Goal: Find specific page/section: Find specific page/section

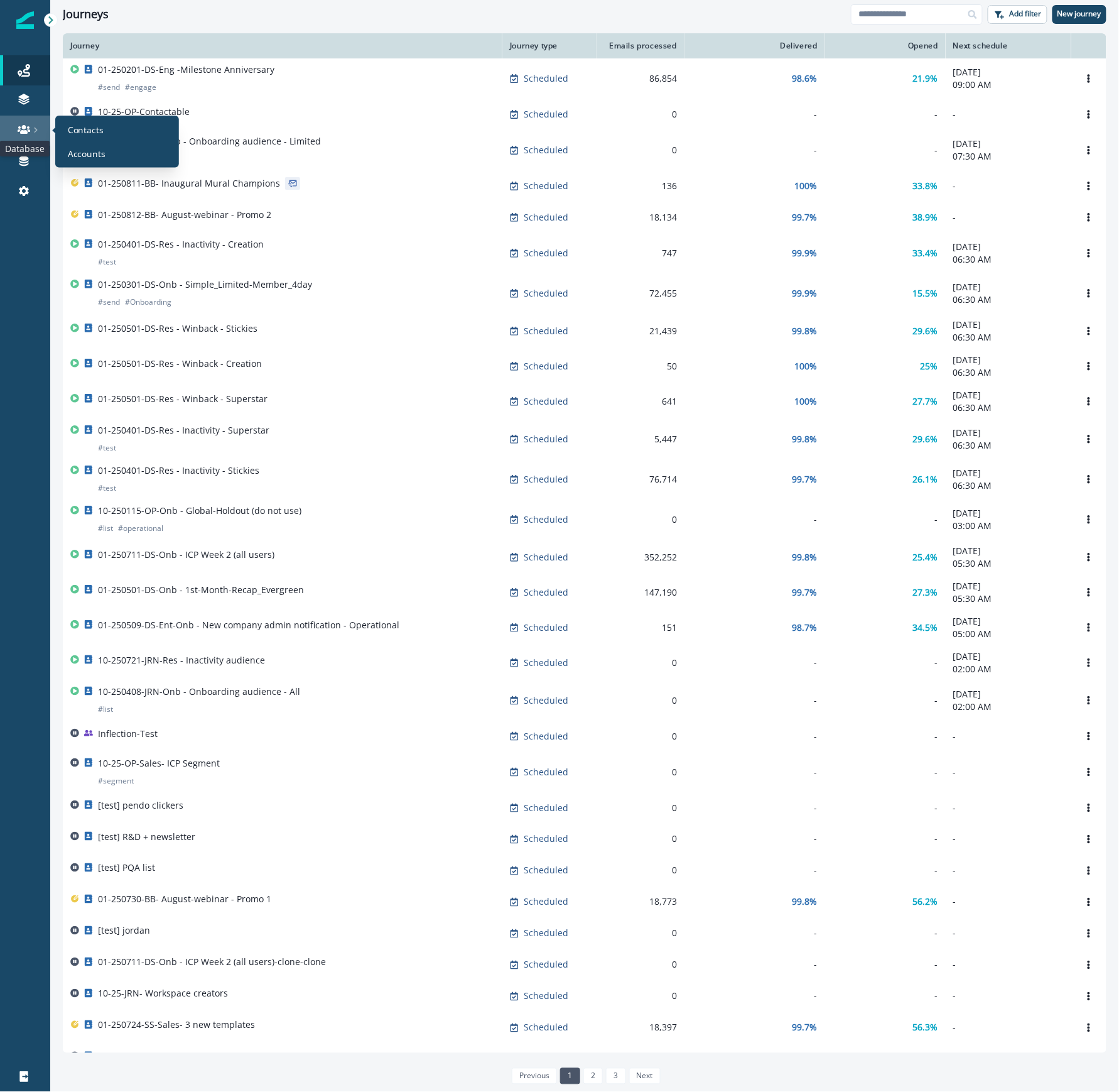
click at [23, 127] on icon at bounding box center [23, 129] width 13 height 9
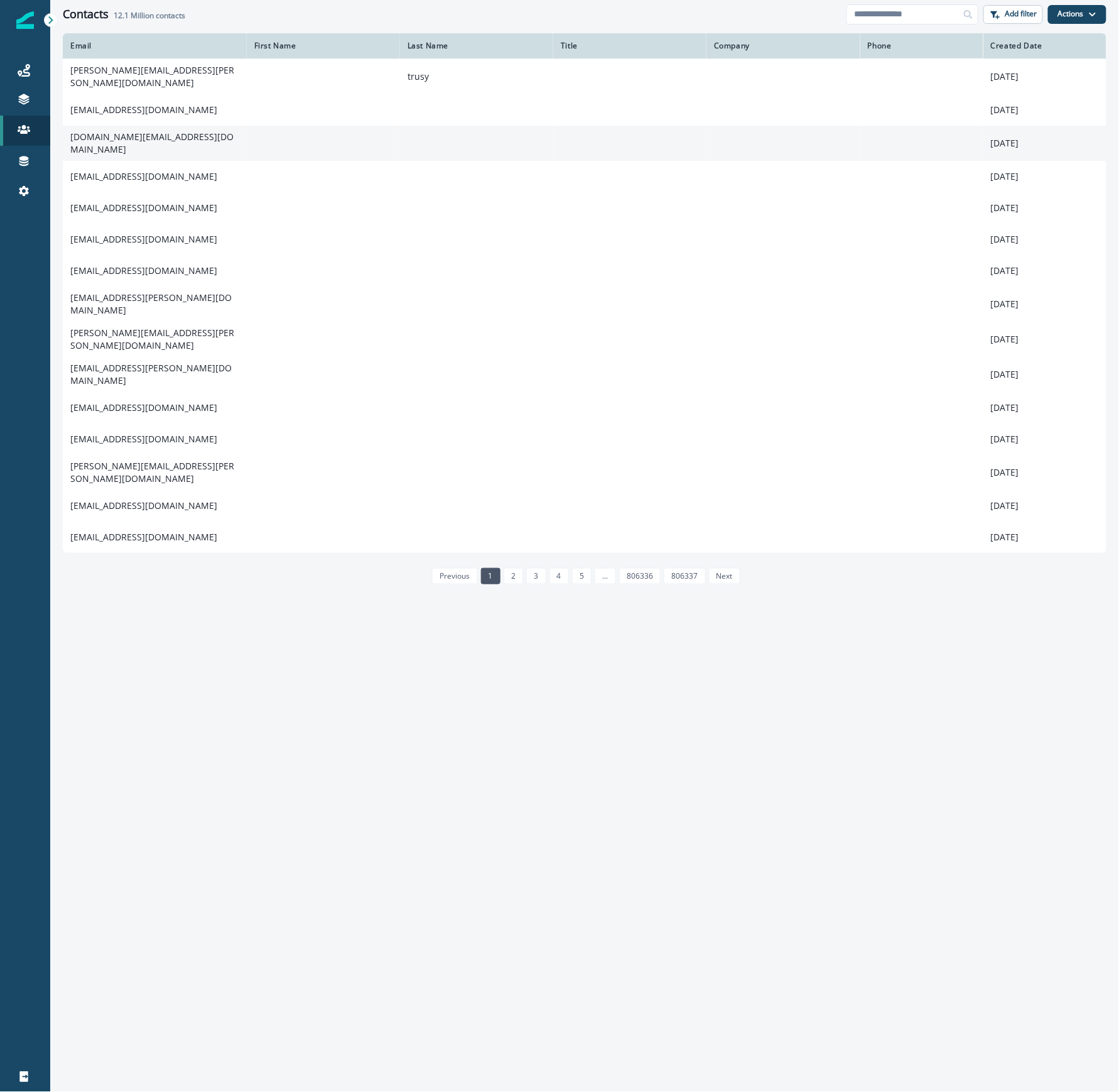
click at [123, 138] on td "[DOMAIN_NAME][EMAIL_ADDRESS][DOMAIN_NAME]" at bounding box center [155, 143] width 184 height 35
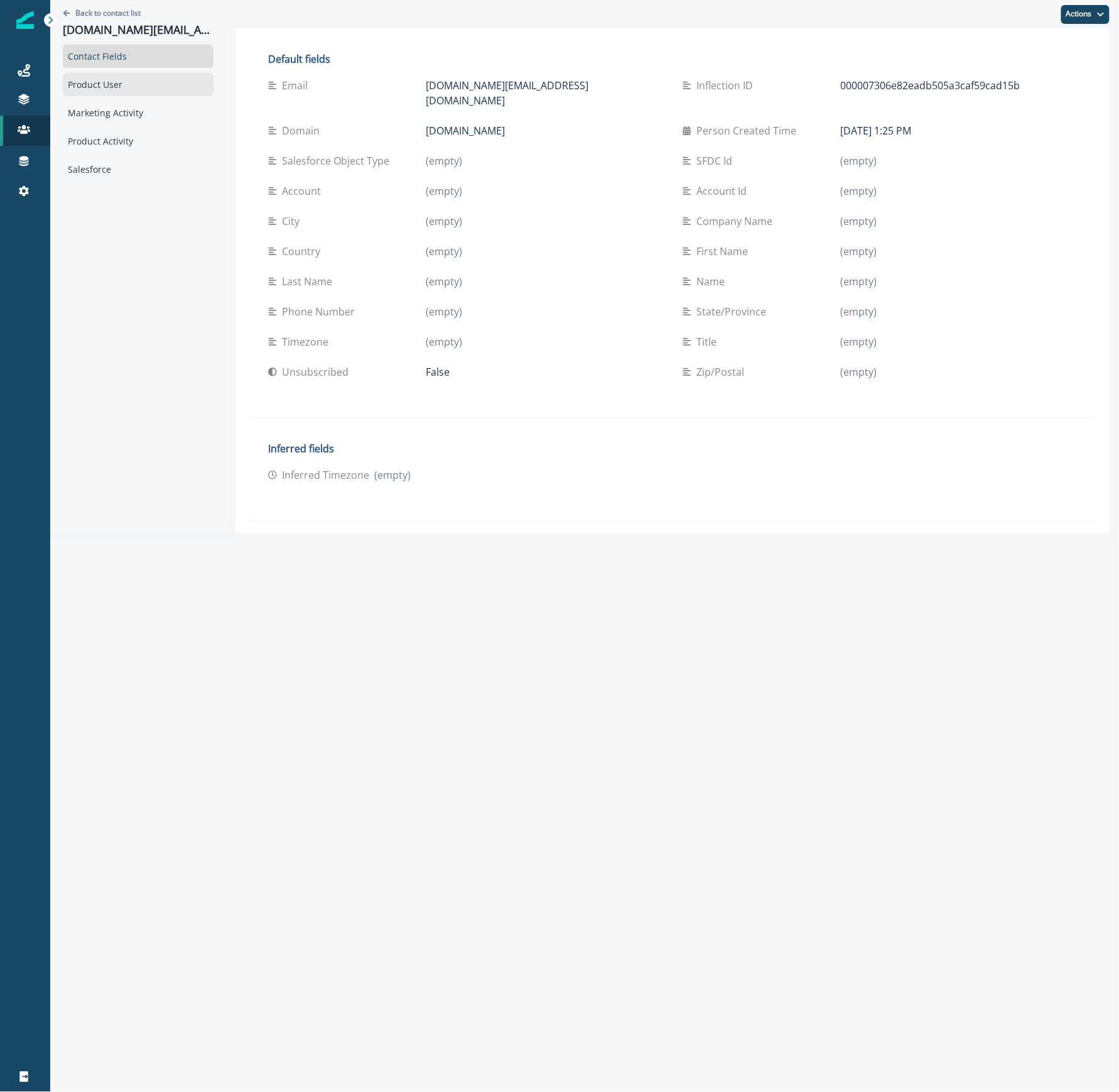
click at [123, 81] on div "Product User" at bounding box center [138, 84] width 151 height 23
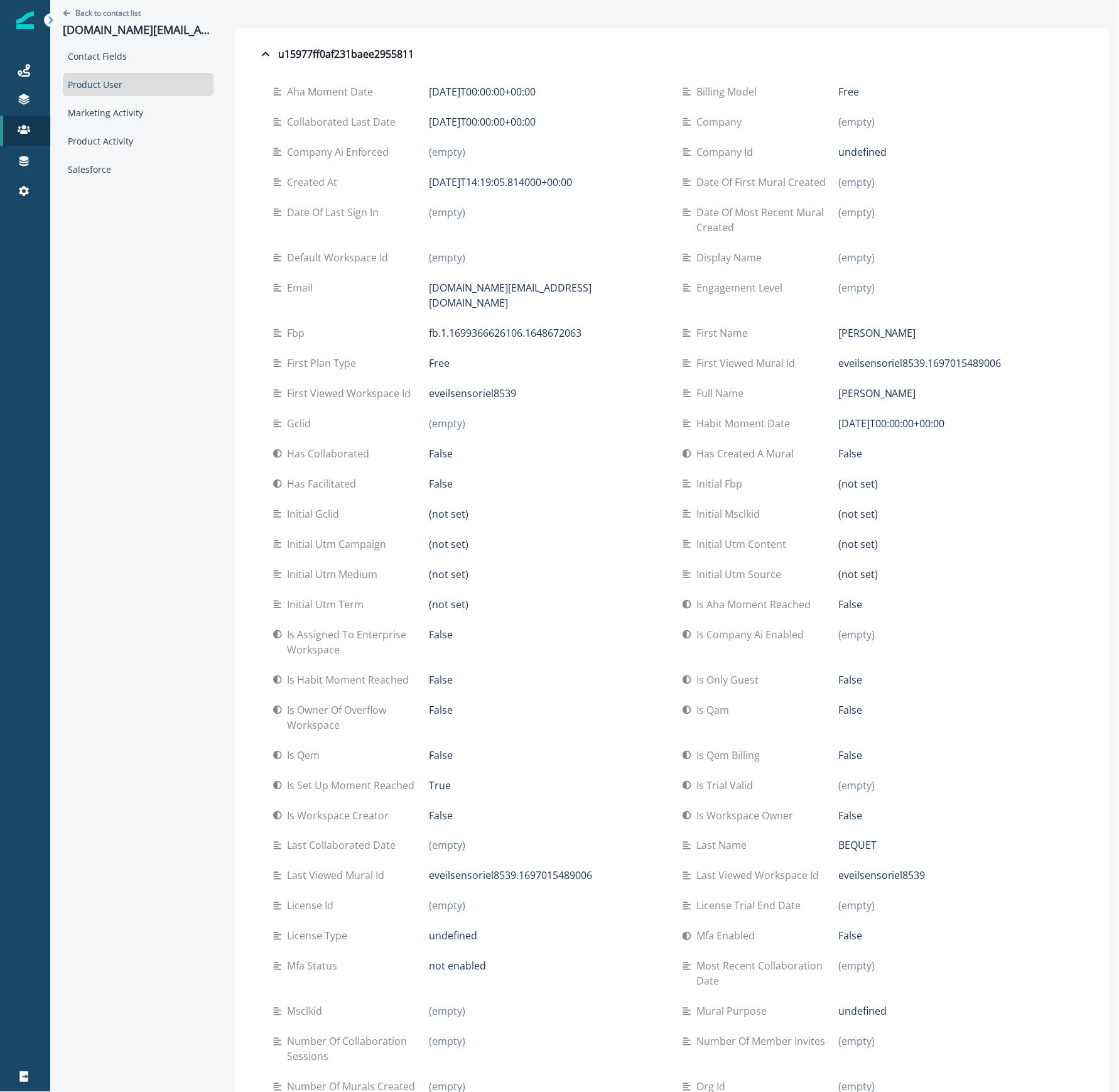
click at [567, 630] on div "False" at bounding box center [546, 642] width 234 height 30
drag, startPoint x: 24, startPoint y: 279, endPoint x: 42, endPoint y: 279, distance: 18.0
click at [24, 279] on div at bounding box center [25, 642] width 50 height 841
